Goal: Find specific page/section: Find specific page/section

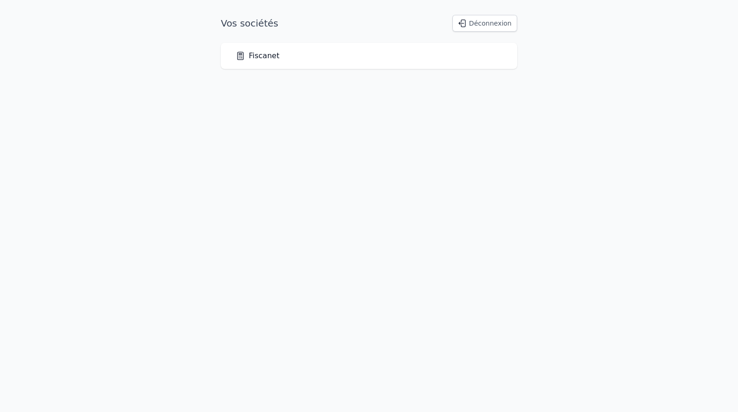
click at [250, 54] on link "Fiscanet" at bounding box center [258, 55] width 44 height 11
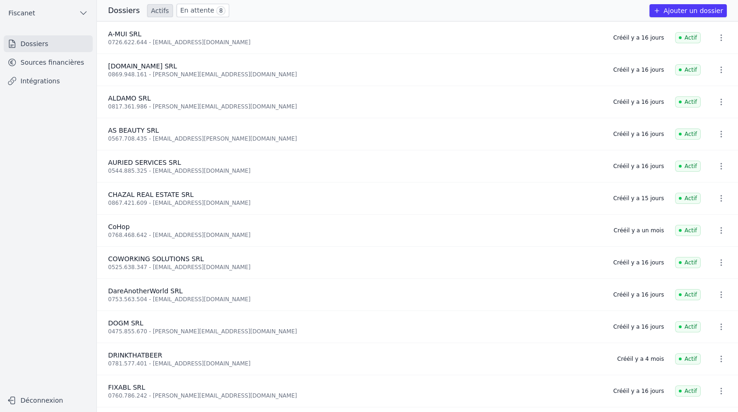
click at [52, 65] on link "Sources financières" at bounding box center [48, 62] width 89 height 17
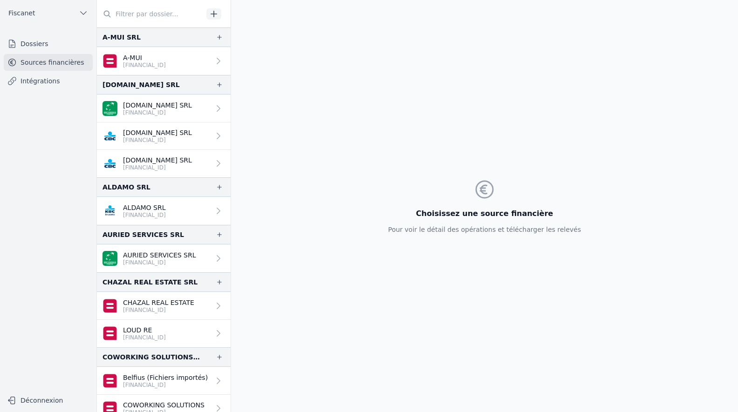
click at [46, 41] on link "Dossiers" at bounding box center [48, 43] width 89 height 17
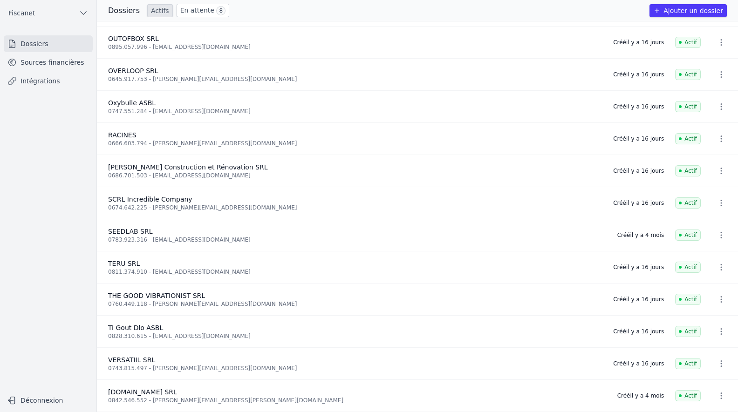
scroll to position [694, 0]
